Goal: Use online tool/utility: Utilize a website feature to perform a specific function

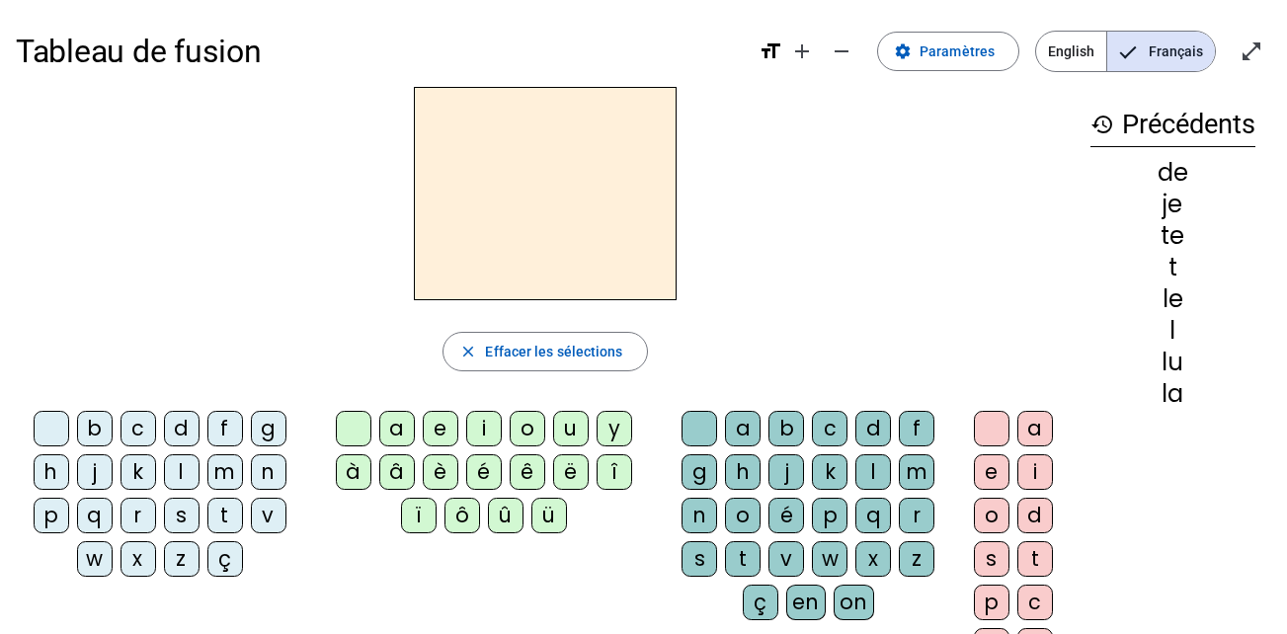
scroll to position [5, 0]
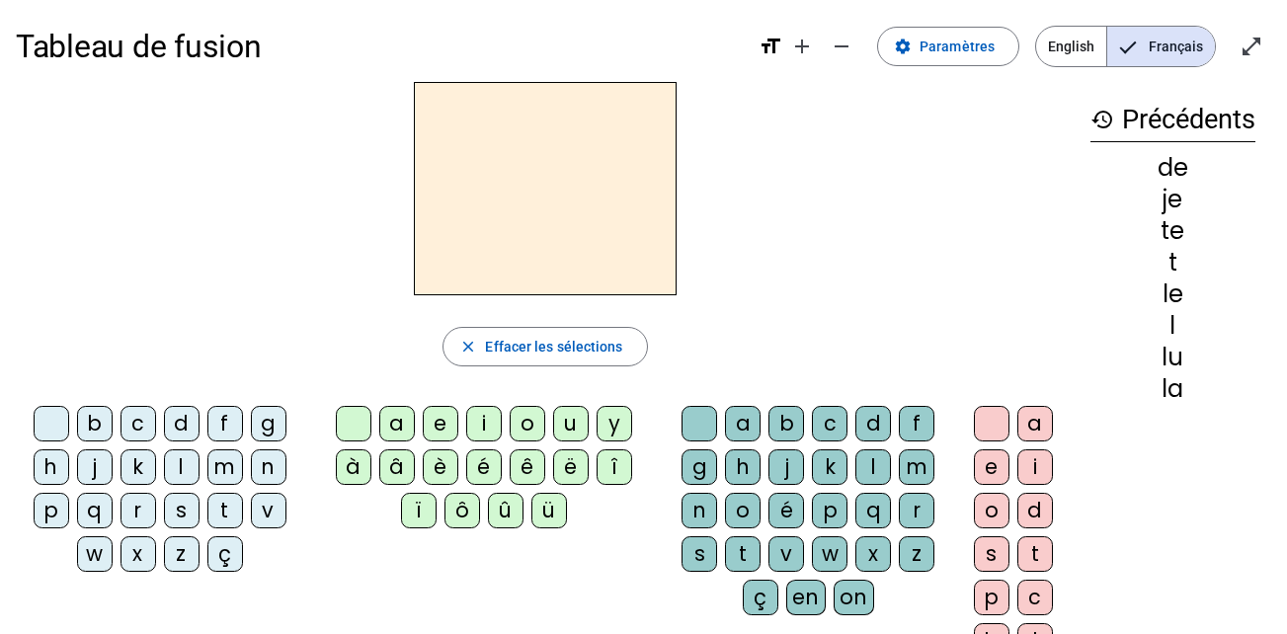
click at [171, 518] on div "s" at bounding box center [182, 511] width 36 height 36
click at [438, 422] on div "e" at bounding box center [441, 424] width 36 height 36
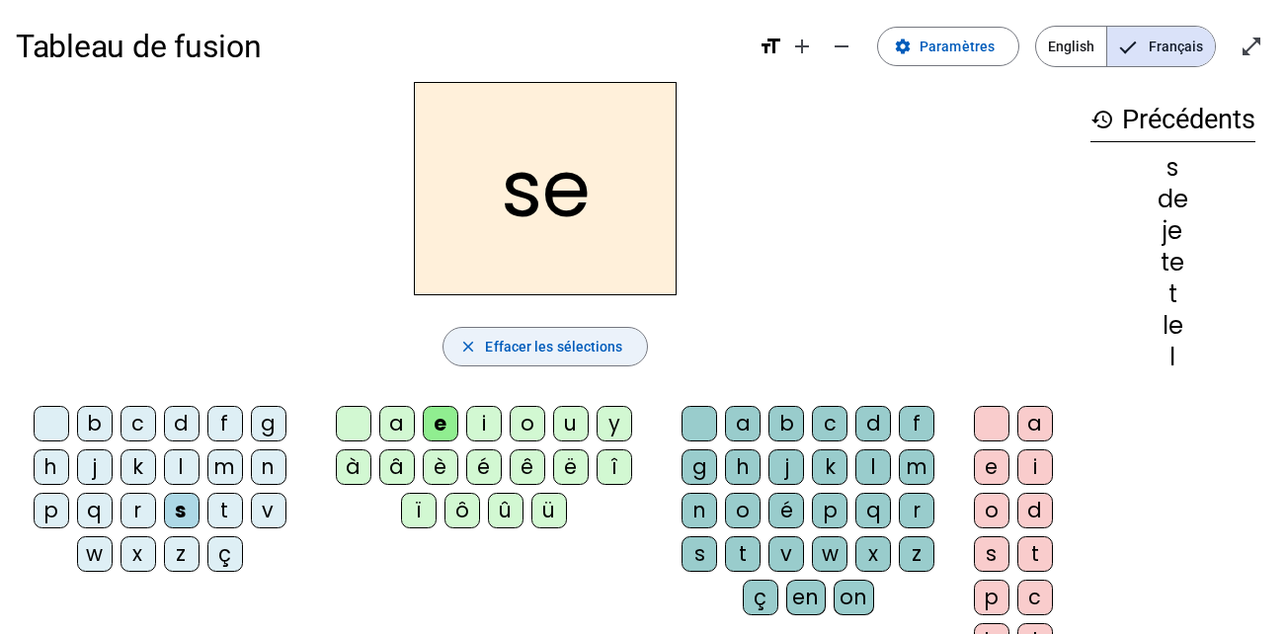
click at [571, 351] on span "Effacer les sélections" at bounding box center [553, 347] width 137 height 24
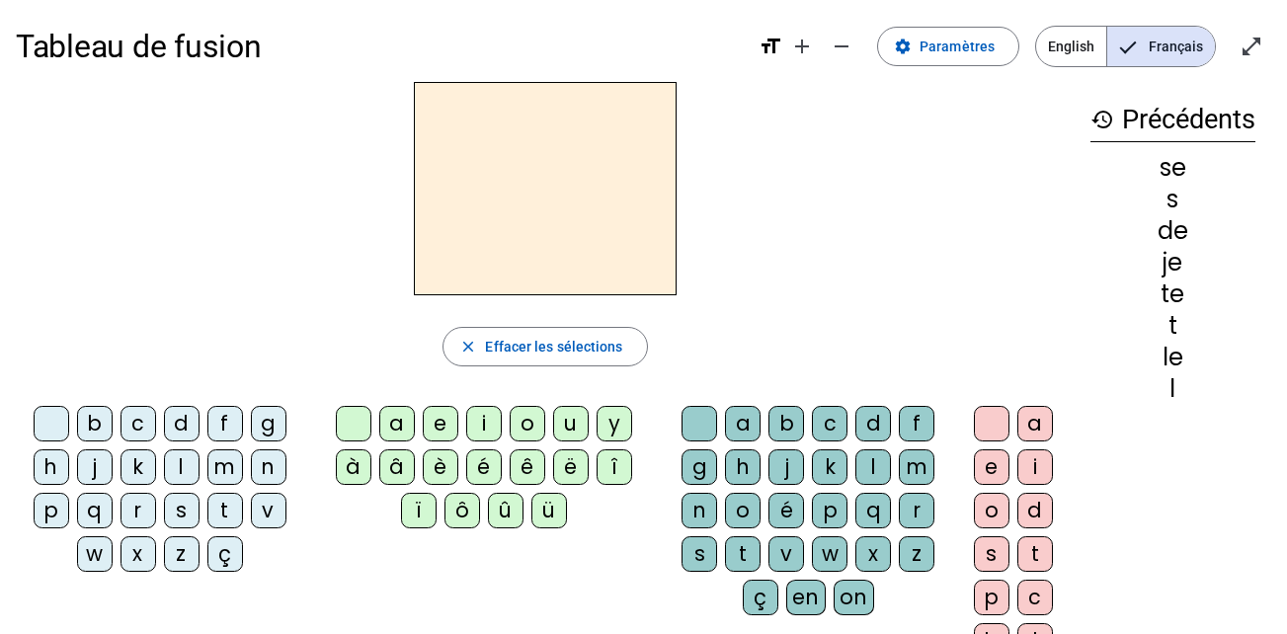
click at [178, 515] on div "s" at bounding box center [182, 511] width 36 height 36
click at [565, 425] on div "u" at bounding box center [571, 424] width 36 height 36
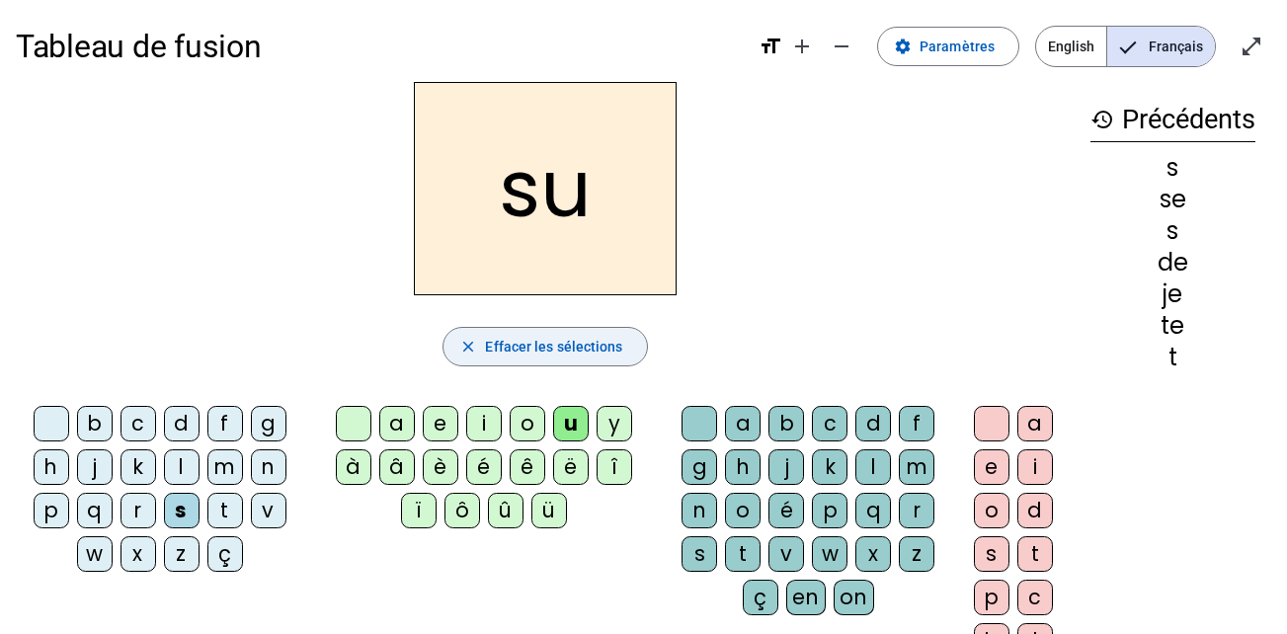
click at [552, 349] on span "Effacer les sélections" at bounding box center [553, 347] width 137 height 24
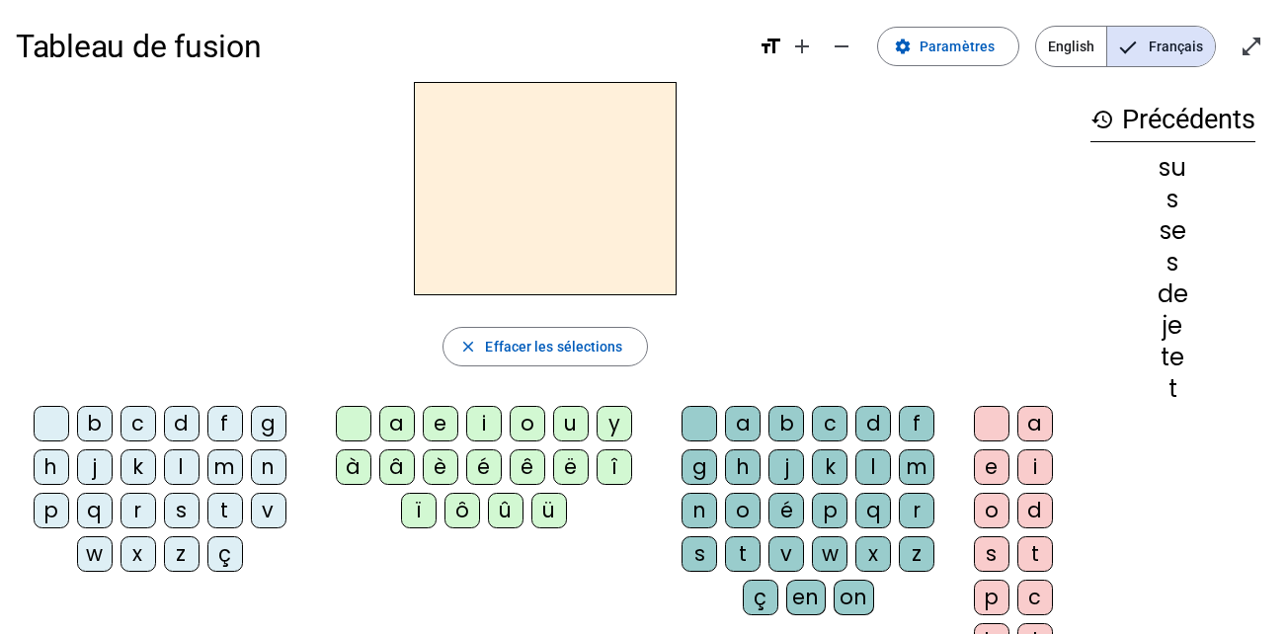
click at [181, 517] on div "s" at bounding box center [182, 511] width 36 height 36
click at [485, 423] on div "i" at bounding box center [484, 424] width 36 height 36
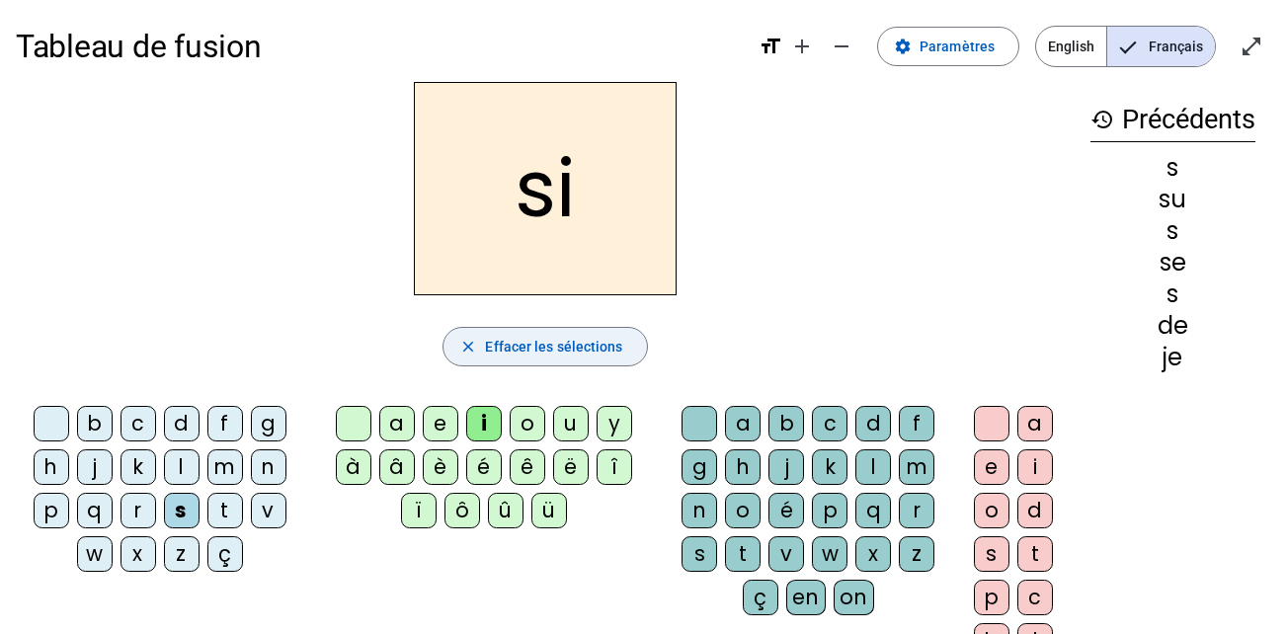
click at [521, 355] on span "Effacer les sélections" at bounding box center [553, 347] width 137 height 24
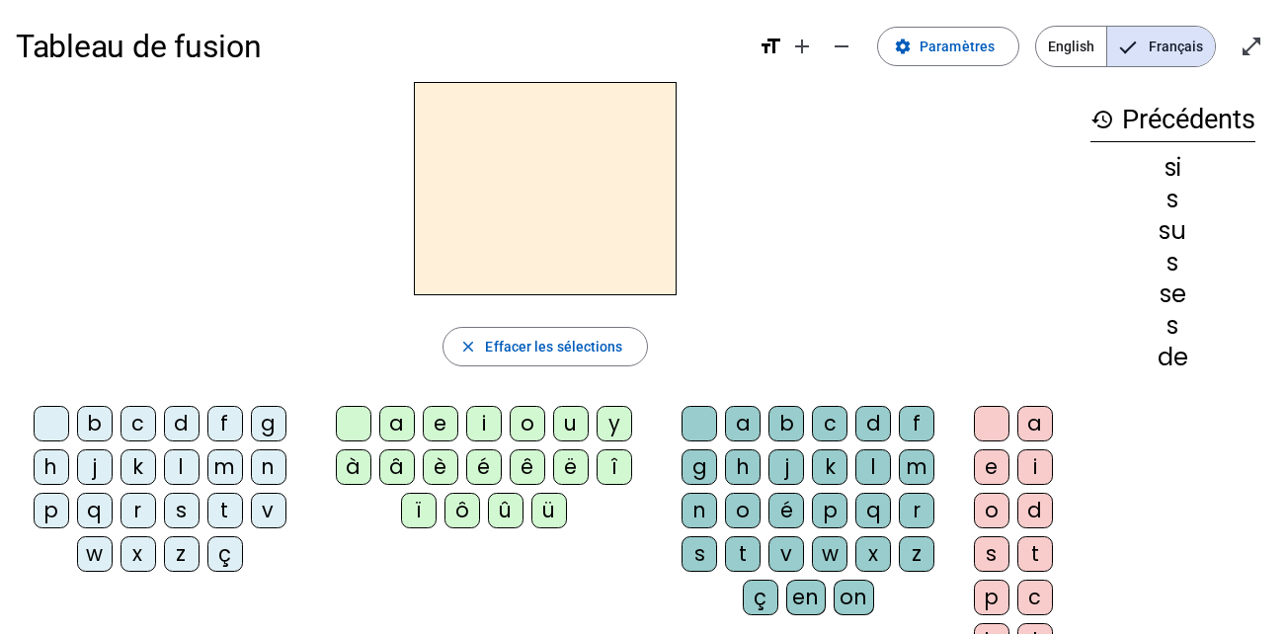
click at [177, 521] on div "s" at bounding box center [182, 511] width 36 height 36
click at [476, 429] on div "i" at bounding box center [484, 424] width 36 height 36
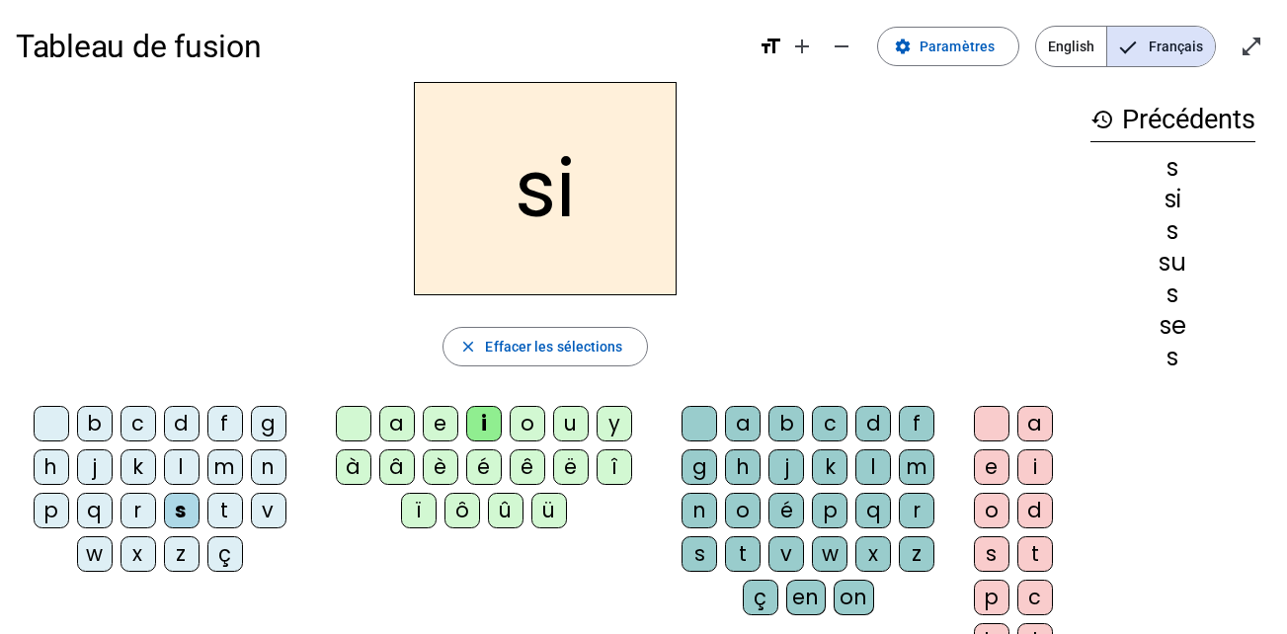
click at [385, 428] on div "a" at bounding box center [397, 424] width 36 height 36
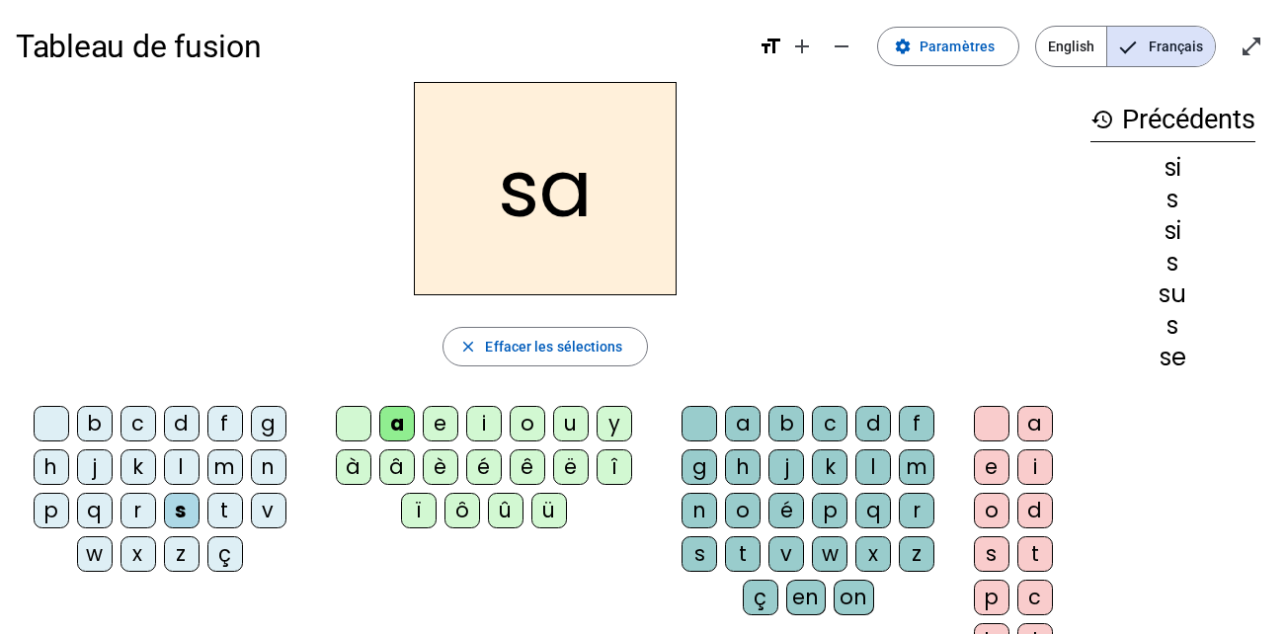
click at [175, 510] on div "s" at bounding box center [182, 511] width 36 height 36
click at [271, 507] on div "v" at bounding box center [269, 511] width 36 height 36
click at [917, 555] on div "z" at bounding box center [917, 554] width 36 height 36
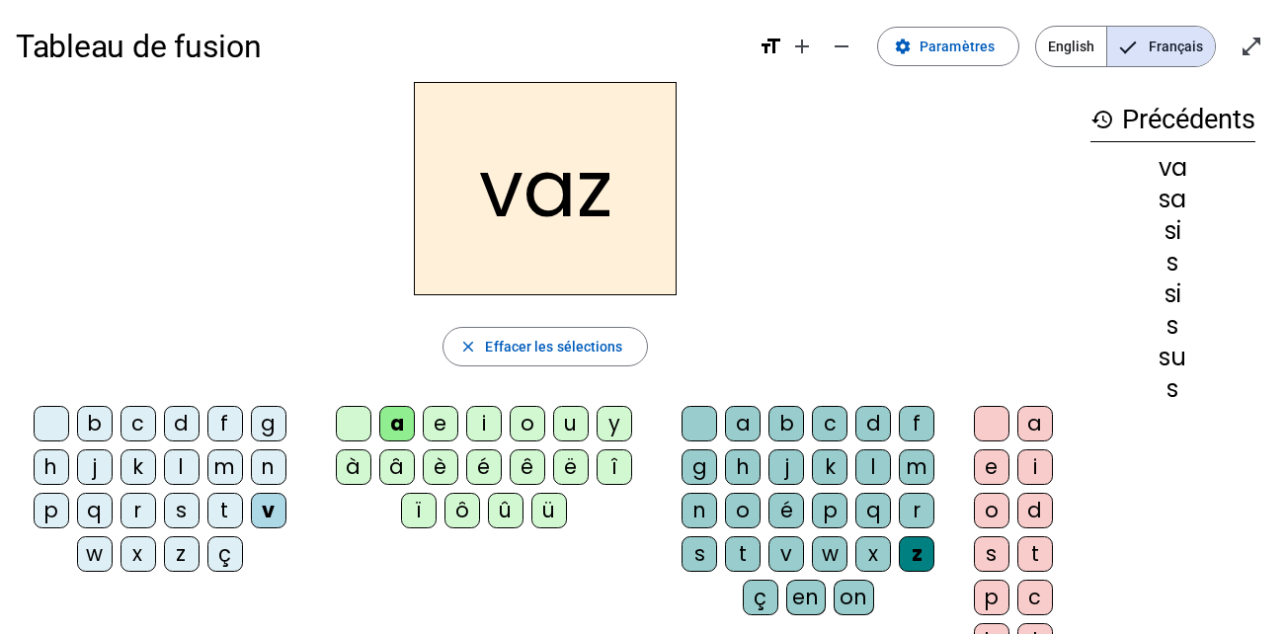
click at [698, 555] on div "s" at bounding box center [699, 554] width 36 height 36
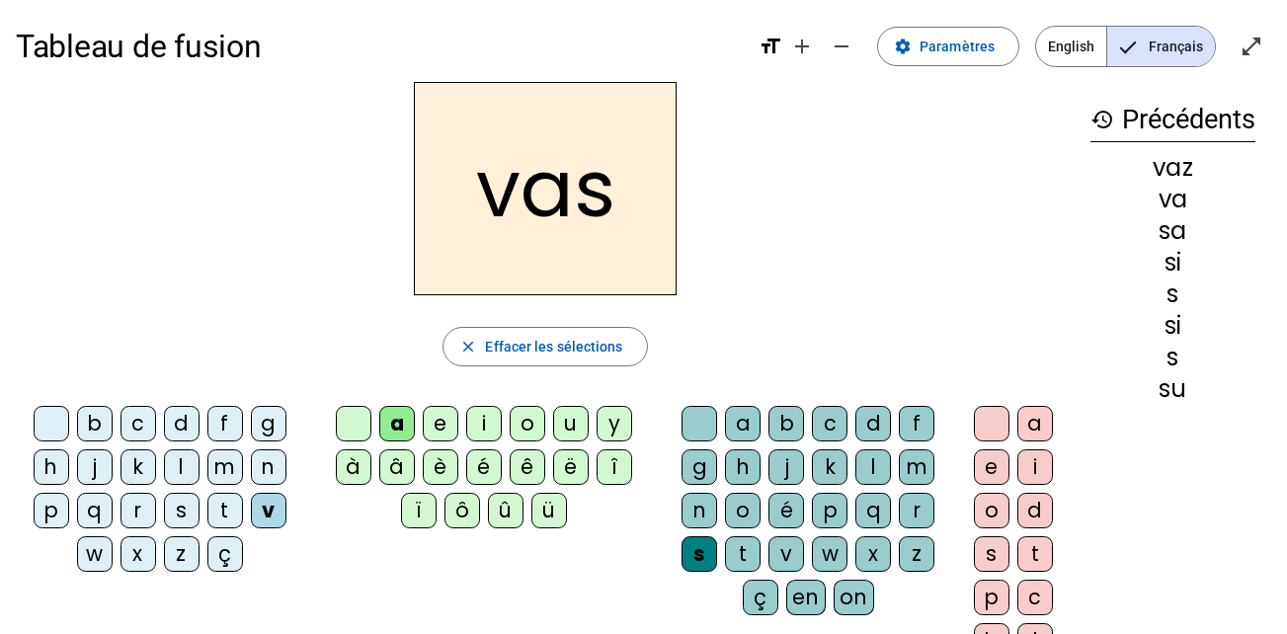
click at [984, 470] on div "e" at bounding box center [992, 467] width 36 height 36
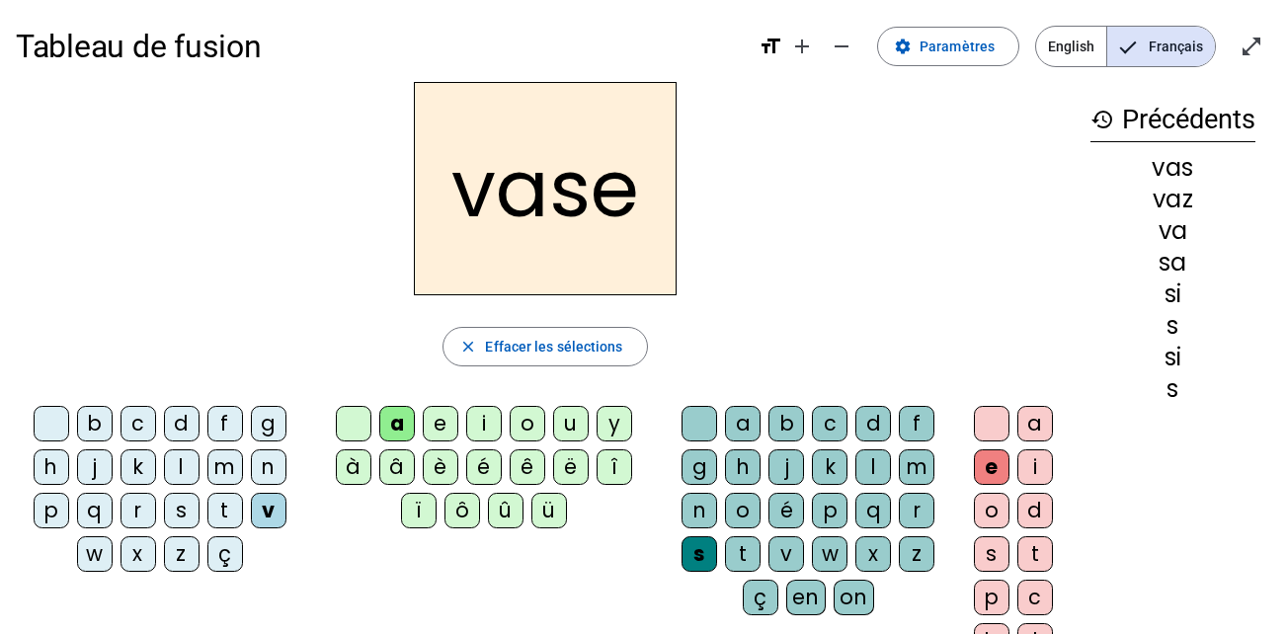
click at [139, 417] on div "c" at bounding box center [138, 424] width 36 height 36
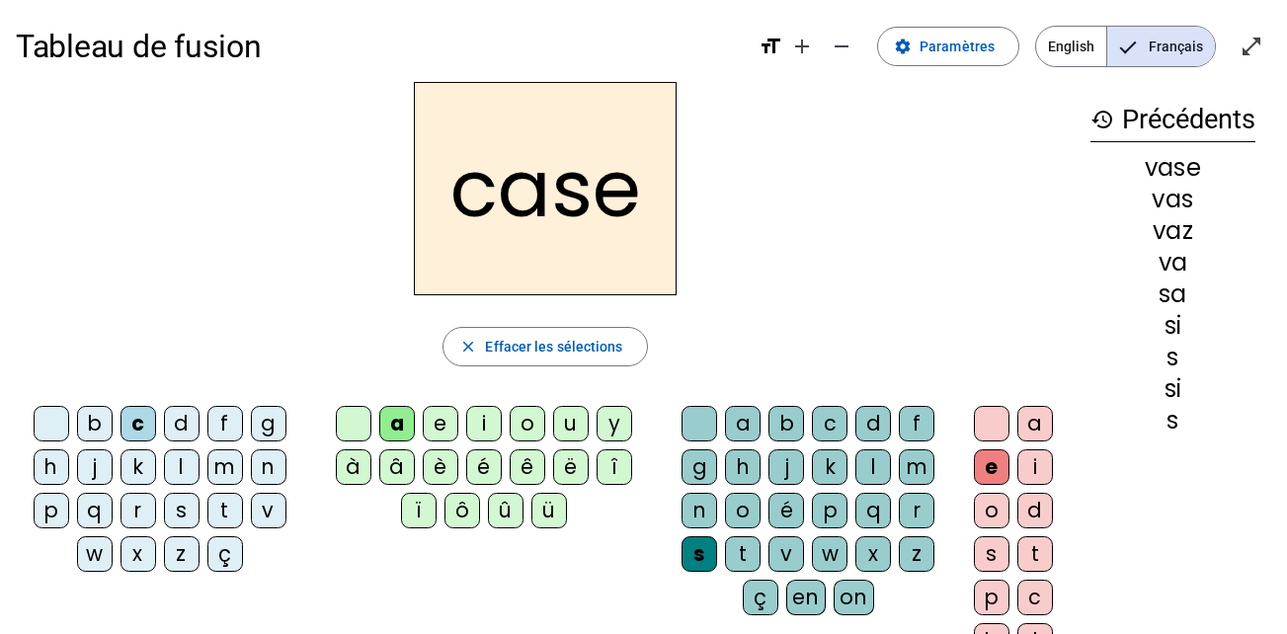
click at [134, 423] on div "c" at bounding box center [138, 424] width 36 height 36
click at [94, 465] on div "j" at bounding box center [95, 467] width 36 height 36
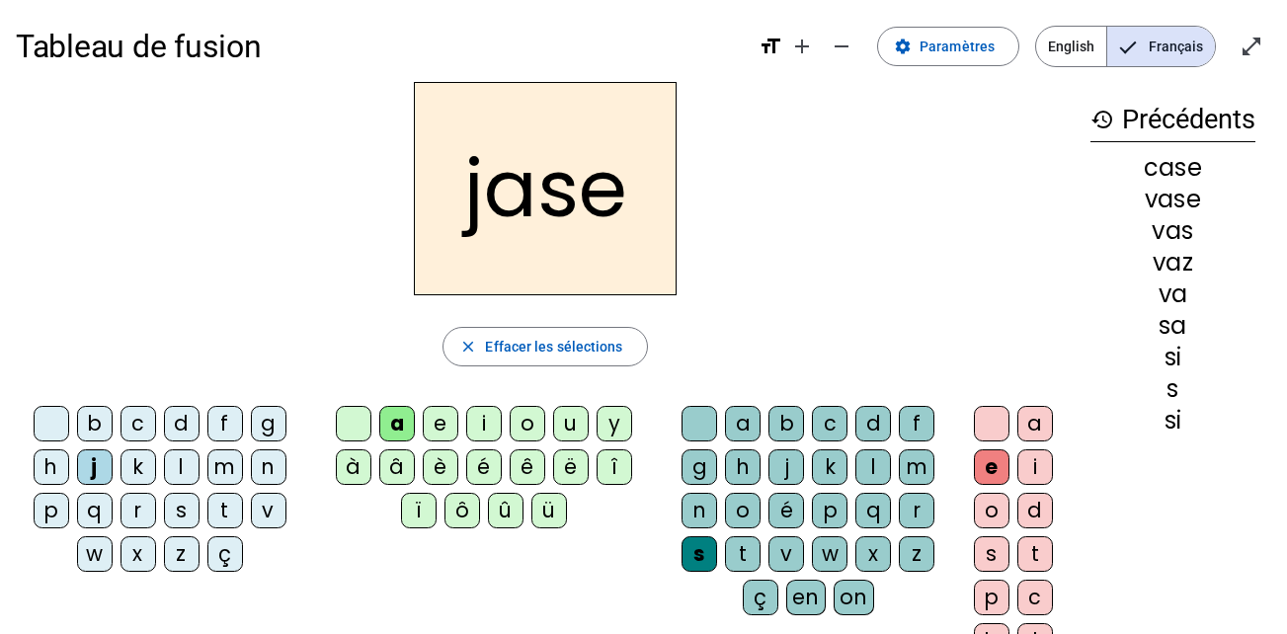
click at [93, 468] on div "j" at bounding box center [95, 467] width 36 height 36
click at [88, 419] on div "b" at bounding box center [95, 424] width 36 height 36
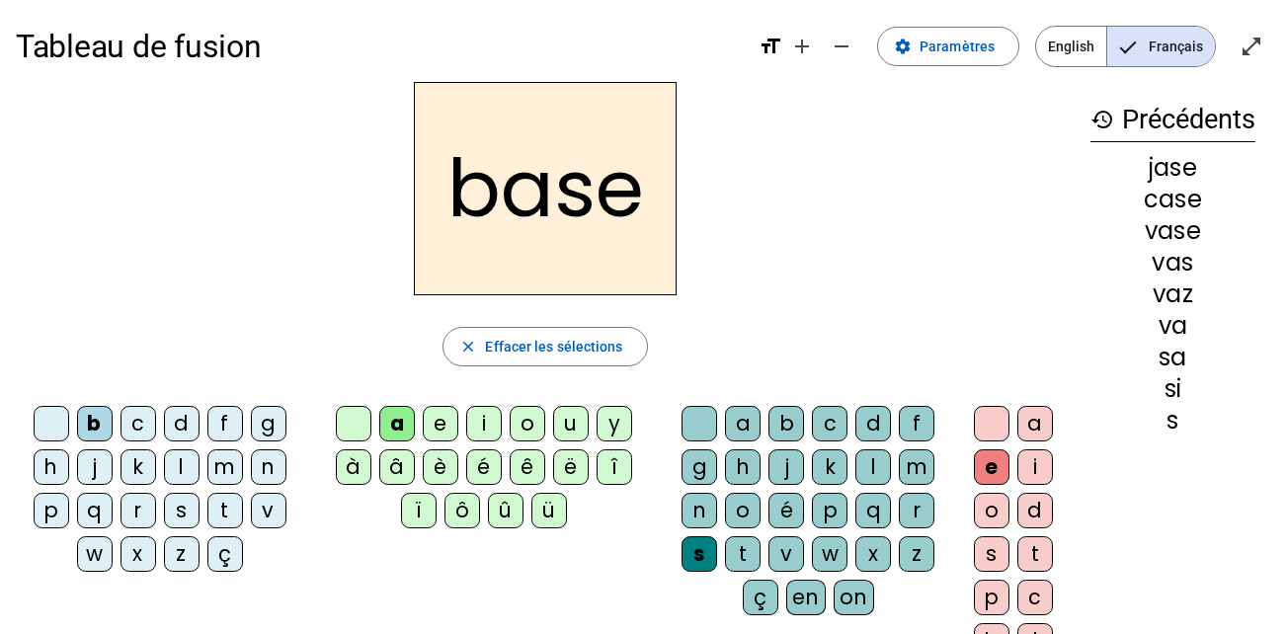
click at [487, 424] on div "i" at bounding box center [484, 424] width 36 height 36
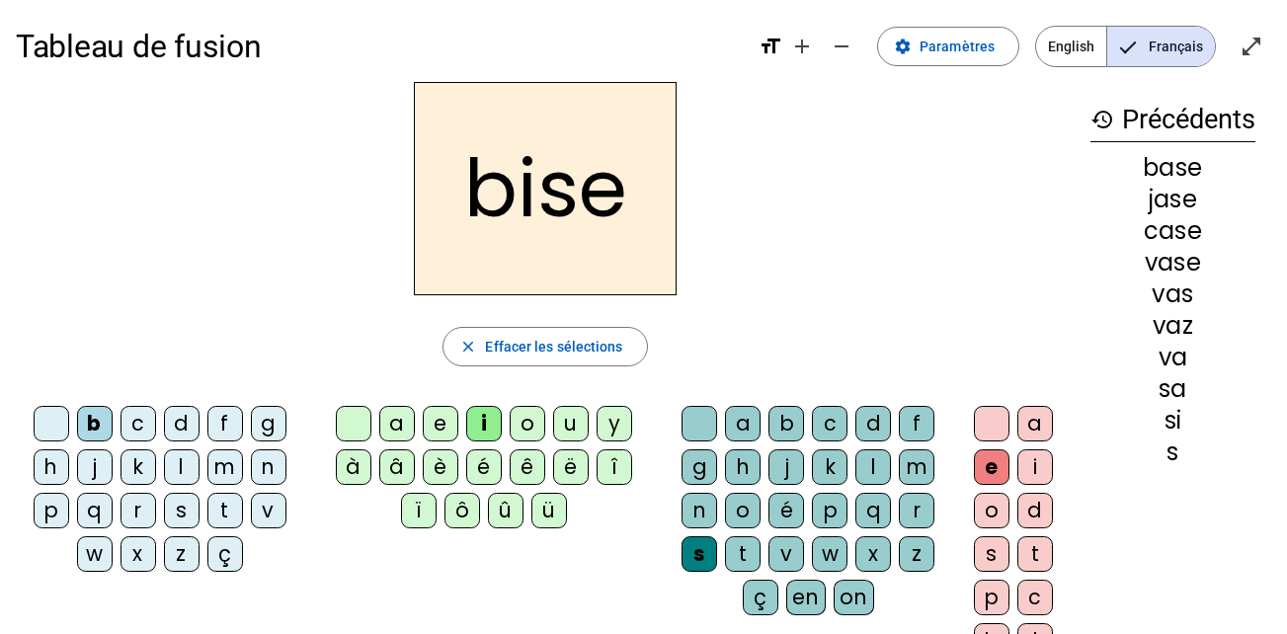
click at [227, 452] on div "m" at bounding box center [225, 467] width 36 height 36
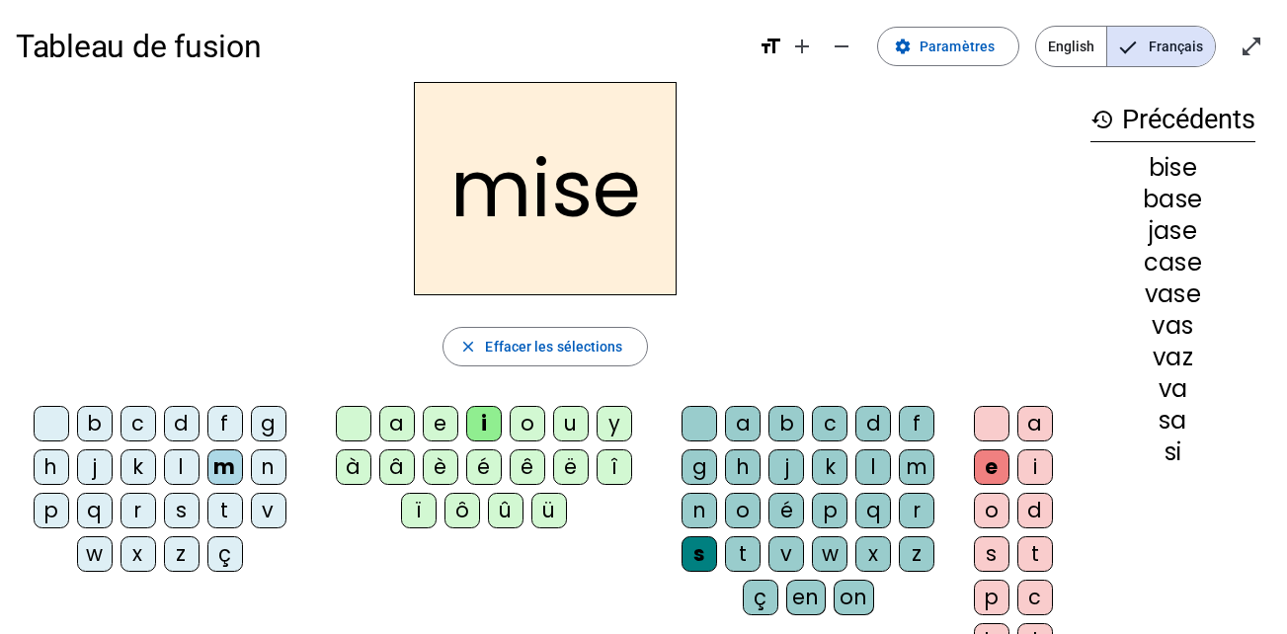
click at [870, 465] on div "l" at bounding box center [873, 467] width 36 height 36
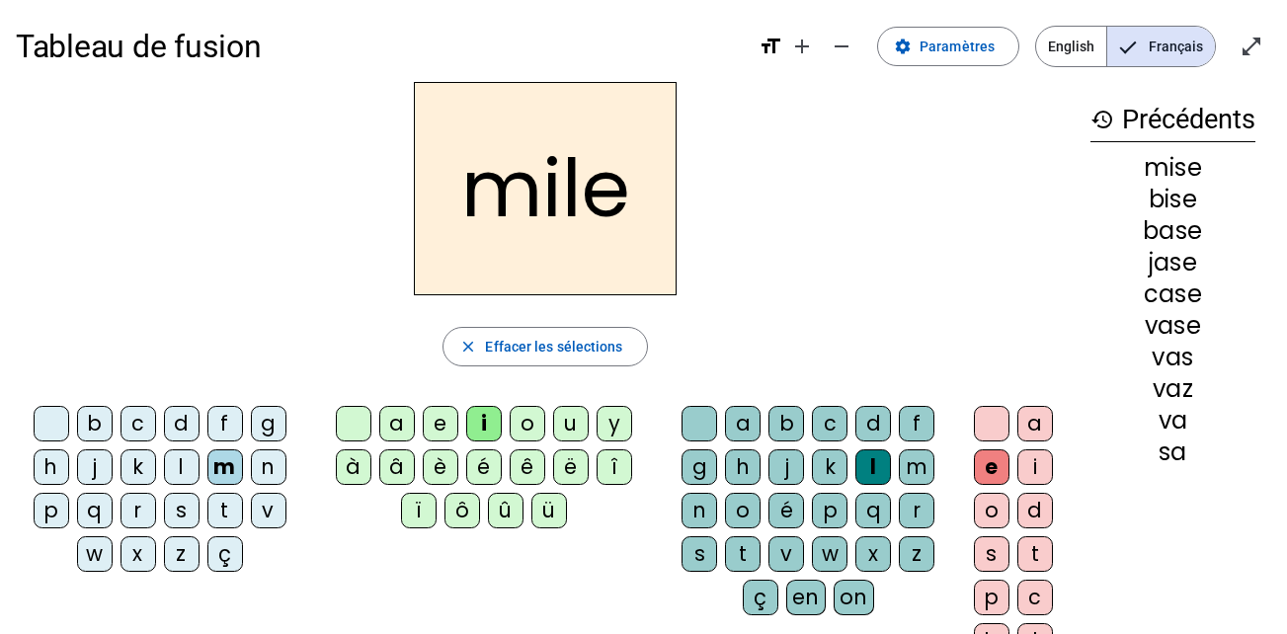
click at [216, 474] on div "m" at bounding box center [225, 467] width 36 height 36
click at [685, 548] on div "s" at bounding box center [699, 554] width 36 height 36
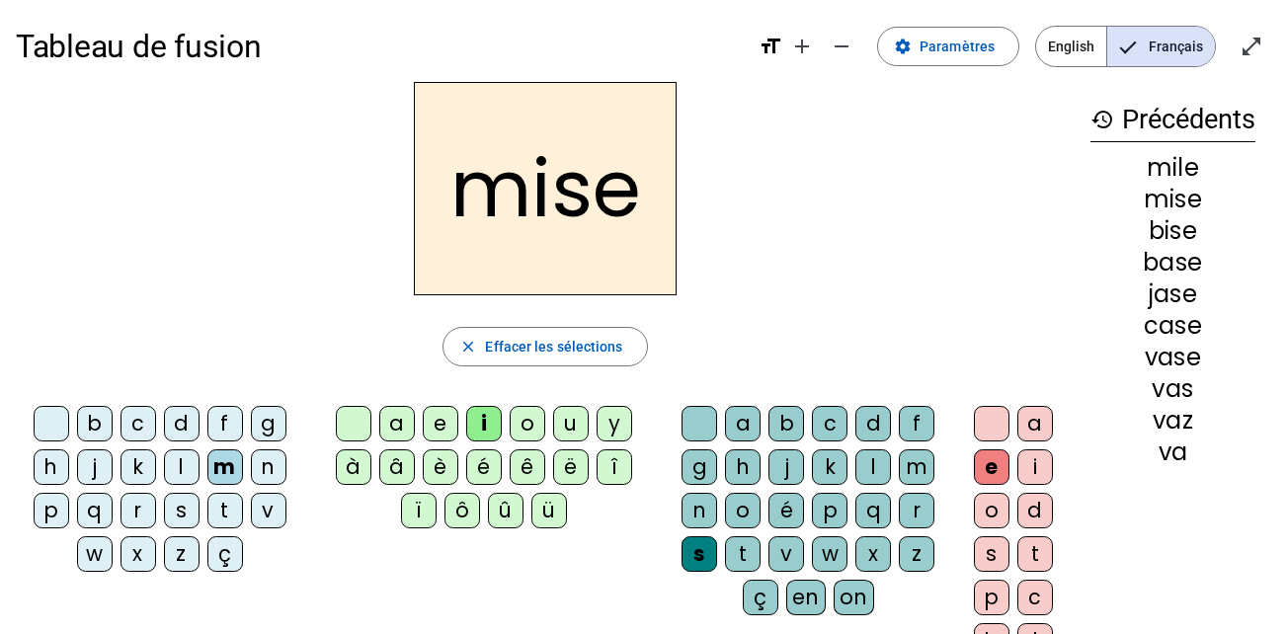
click at [701, 556] on div "s" at bounding box center [699, 554] width 36 height 36
click at [207, 475] on div "m" at bounding box center [225, 467] width 36 height 36
click at [228, 466] on div "m" at bounding box center [225, 467] width 36 height 36
click at [177, 474] on div "l" at bounding box center [182, 467] width 36 height 36
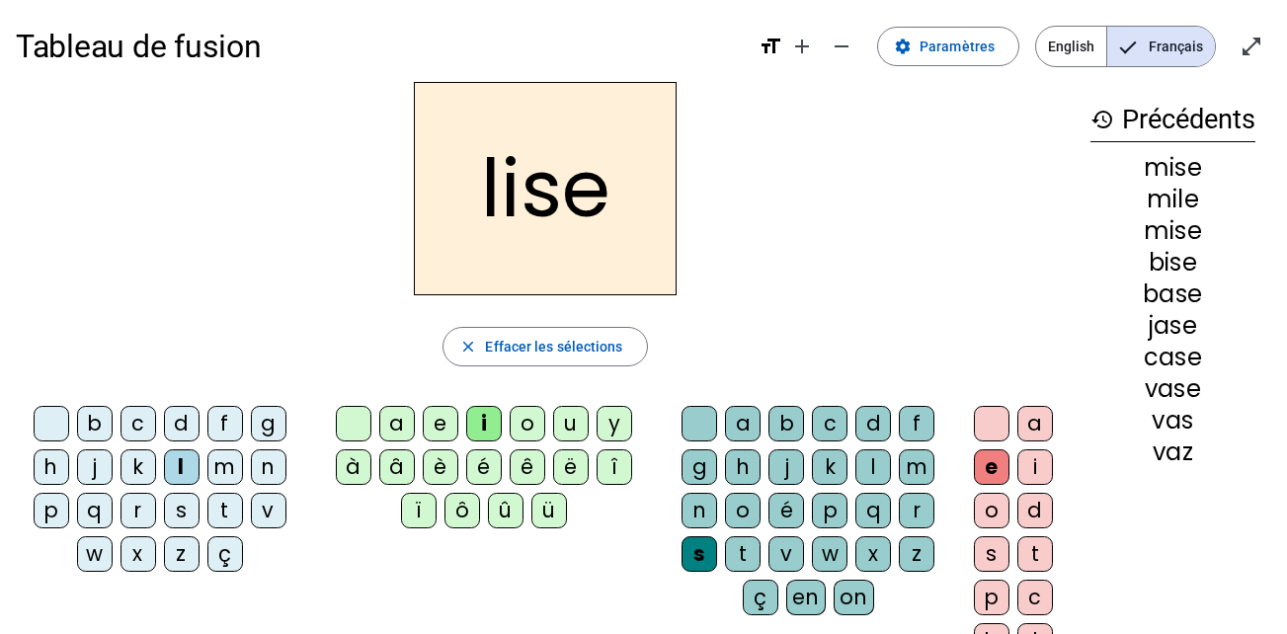
click at [178, 472] on div "l" at bounding box center [182, 467] width 36 height 36
click at [184, 459] on div "l" at bounding box center [182, 467] width 36 height 36
click at [274, 497] on div "v" at bounding box center [269, 511] width 36 height 36
